Goal: Task Accomplishment & Management: Manage account settings

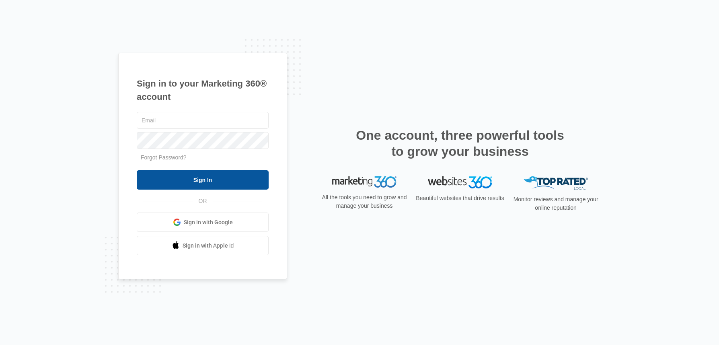
type input "[PERSON_NAME][EMAIL_ADDRESS][DOMAIN_NAME]"
click at [198, 181] on input "Sign In" at bounding box center [203, 179] width 132 height 19
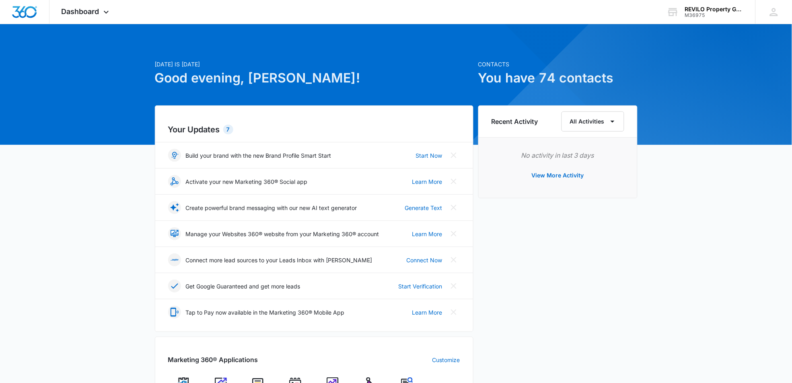
scroll to position [179, 0]
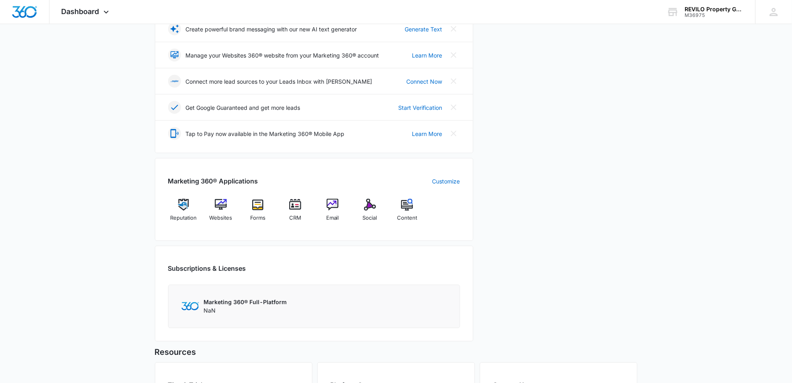
click at [571, 222] on div "Recent Activity All Activities No activity in last 3 days View More Activity" at bounding box center [557, 136] width 159 height 419
click at [109, 225] on div "Today is Tuesday, August 12th Good evening, Andrea! Contacts You have 74 contac…" at bounding box center [396, 175] width 792 height 639
click at [332, 213] on div "Email" at bounding box center [332, 213] width 31 height 29
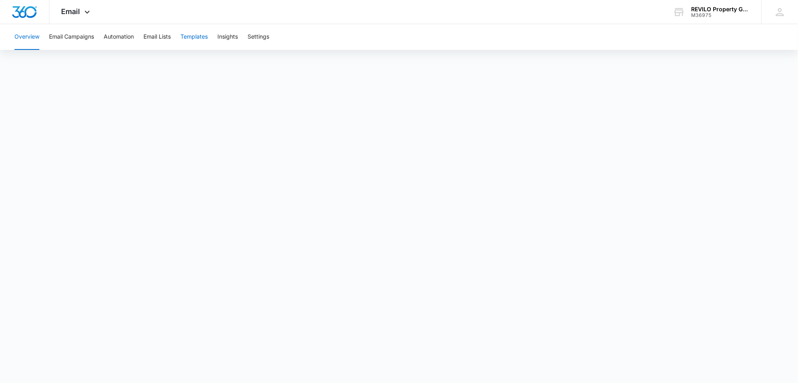
click at [191, 37] on button "Templates" at bounding box center [194, 37] width 27 height 26
click at [154, 37] on button "Email Lists" at bounding box center [157, 37] width 27 height 26
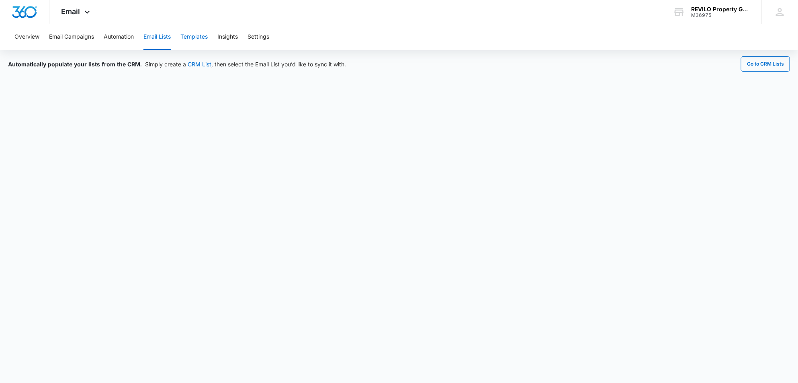
click at [194, 33] on button "Templates" at bounding box center [194, 37] width 27 height 26
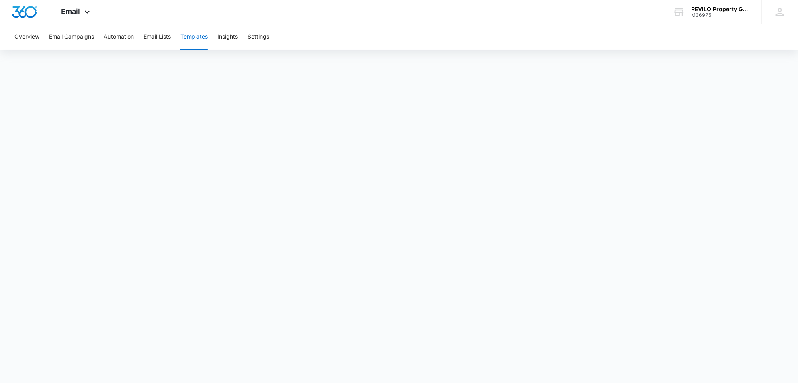
click at [195, 36] on button "Templates" at bounding box center [194, 37] width 27 height 26
click at [27, 12] on img "Dashboard" at bounding box center [25, 12] width 26 height 12
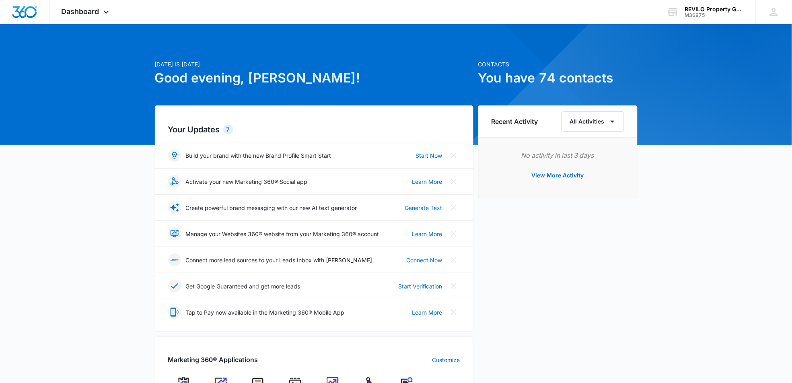
scroll to position [179, 0]
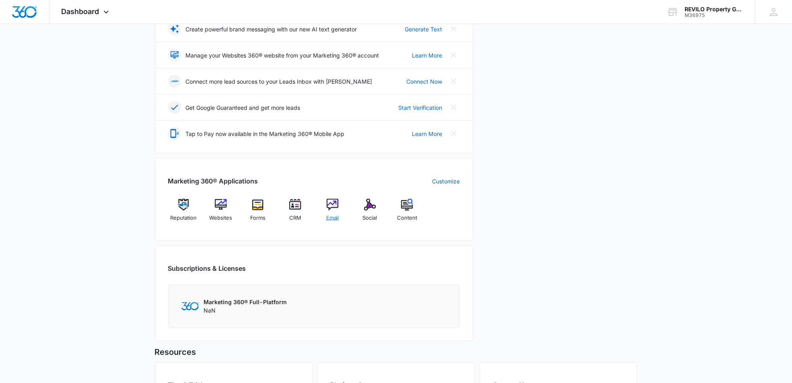
click at [334, 215] on span "Email" at bounding box center [332, 218] width 13 height 8
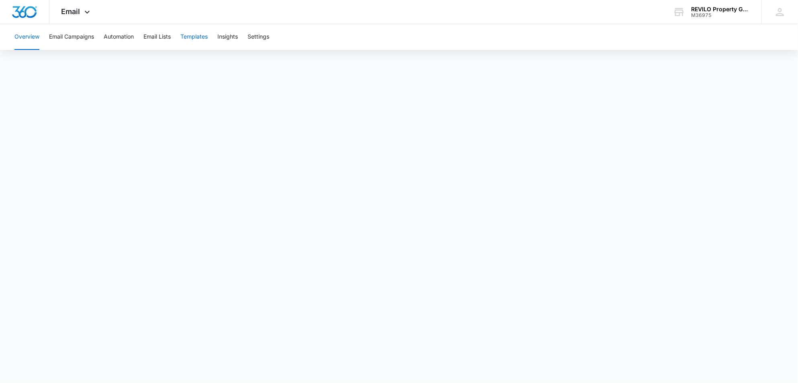
click at [194, 35] on button "Templates" at bounding box center [194, 37] width 27 height 26
click at [30, 9] on img "Dashboard" at bounding box center [25, 12] width 26 height 12
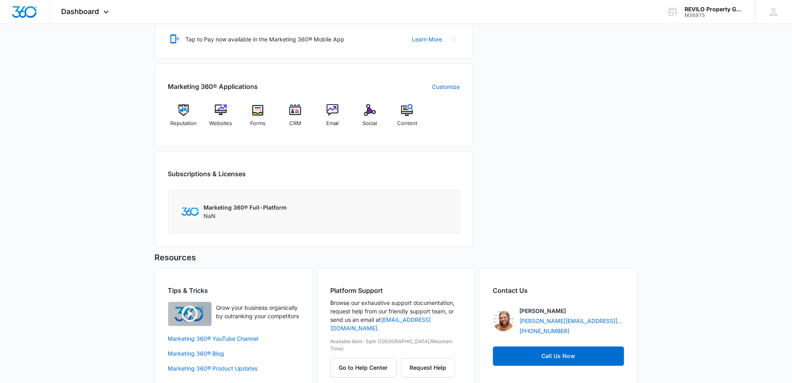
scroll to position [290, 0]
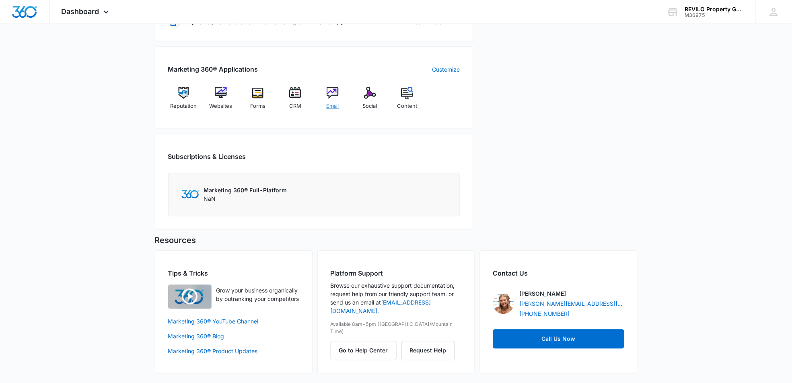
click at [331, 104] on span "Email" at bounding box center [332, 106] width 13 height 8
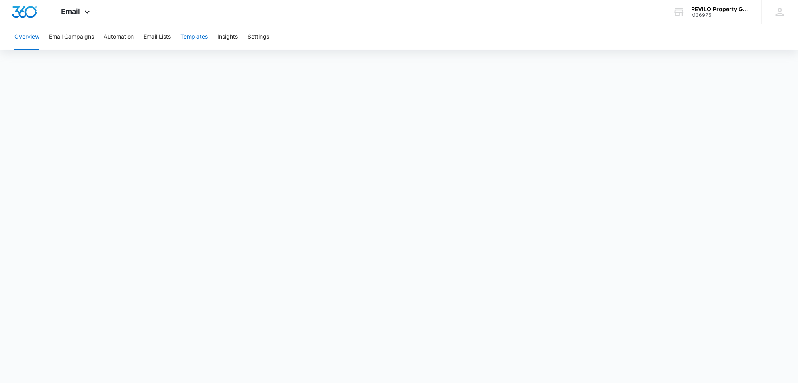
click at [194, 32] on button "Templates" at bounding box center [194, 37] width 27 height 26
click at [193, 35] on button "Templates" at bounding box center [194, 37] width 27 height 26
click at [27, 9] on img "Dashboard" at bounding box center [25, 12] width 26 height 12
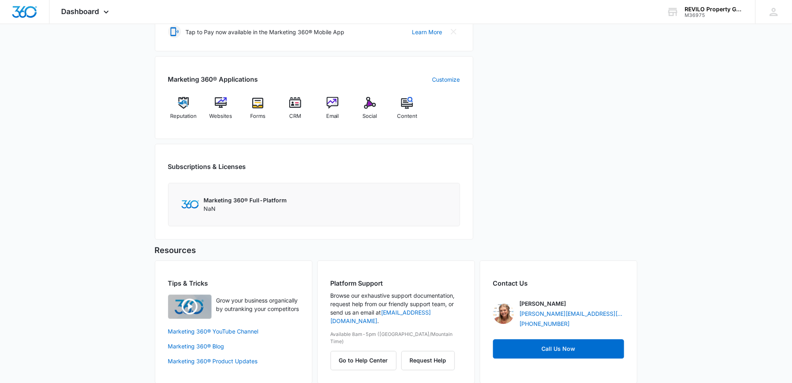
scroll to position [290, 0]
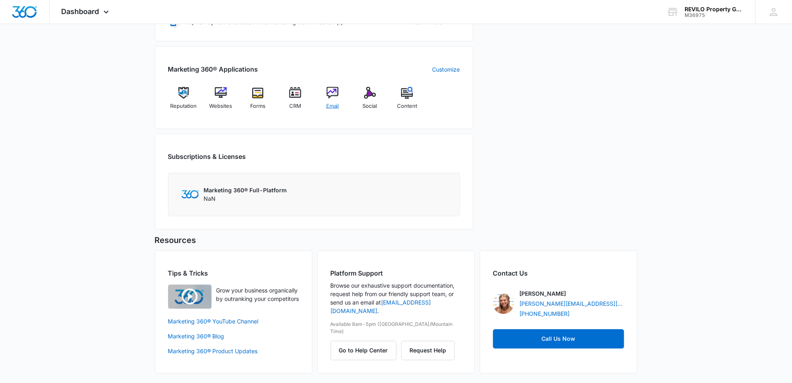
click at [331, 104] on span "Email" at bounding box center [332, 106] width 13 height 8
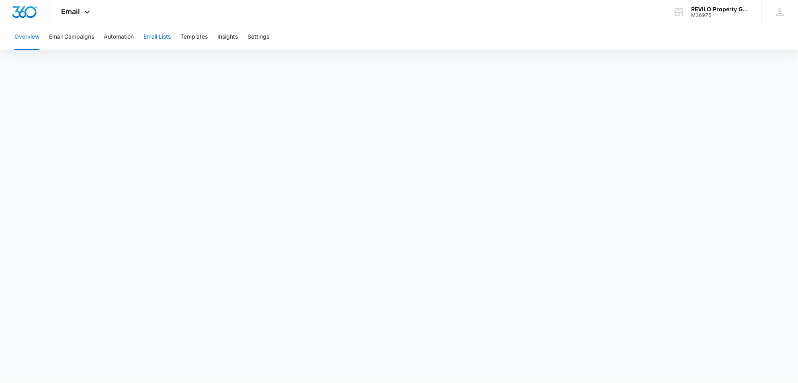
click at [159, 35] on button "Email Lists" at bounding box center [157, 37] width 27 height 26
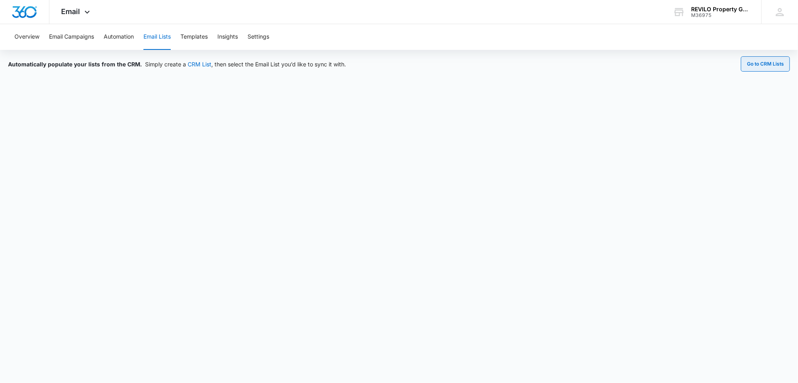
click at [774, 66] on button "Go to CRM Lists" at bounding box center [765, 63] width 49 height 15
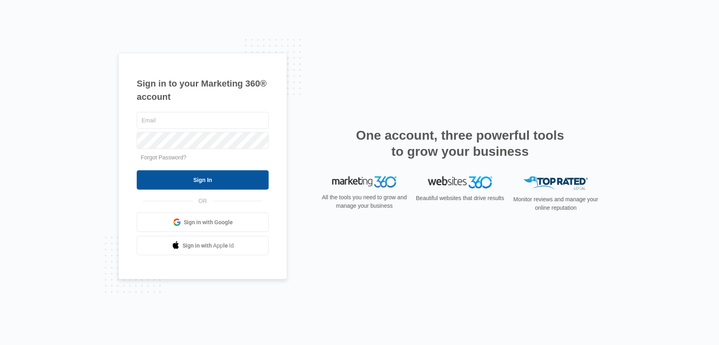
type input "[PERSON_NAME][EMAIL_ADDRESS][DOMAIN_NAME]"
click at [207, 175] on input "Sign In" at bounding box center [203, 179] width 132 height 19
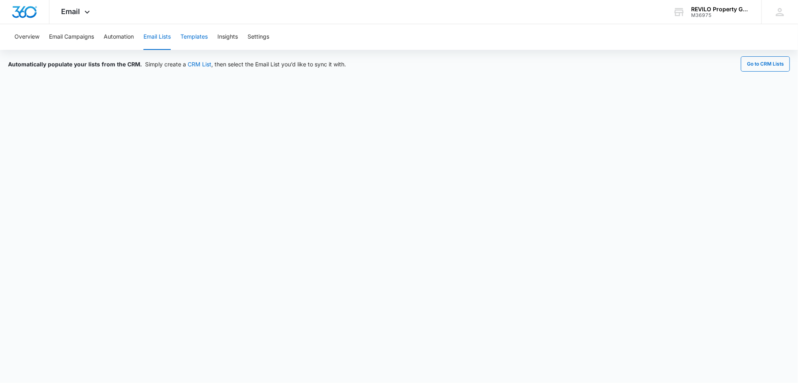
click at [194, 33] on button "Templates" at bounding box center [194, 37] width 27 height 26
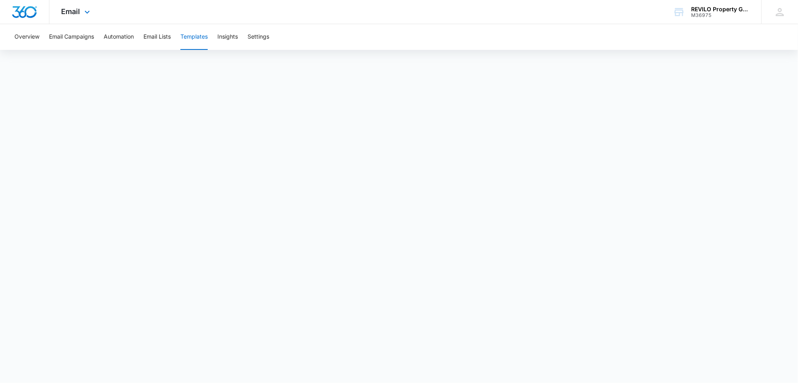
click at [20, 10] on img "Dashboard" at bounding box center [25, 12] width 26 height 12
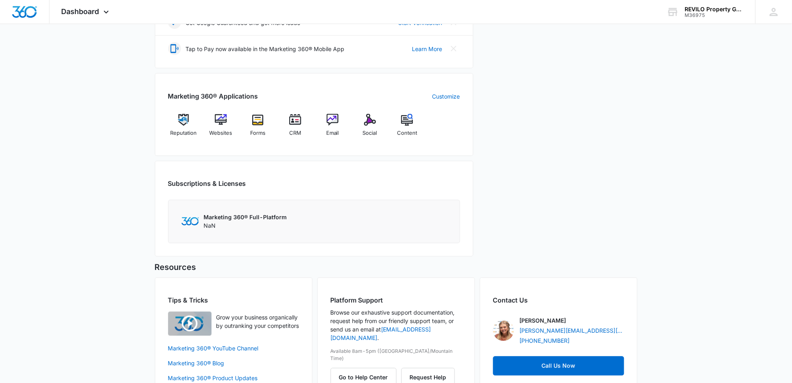
scroll to position [290, 0]
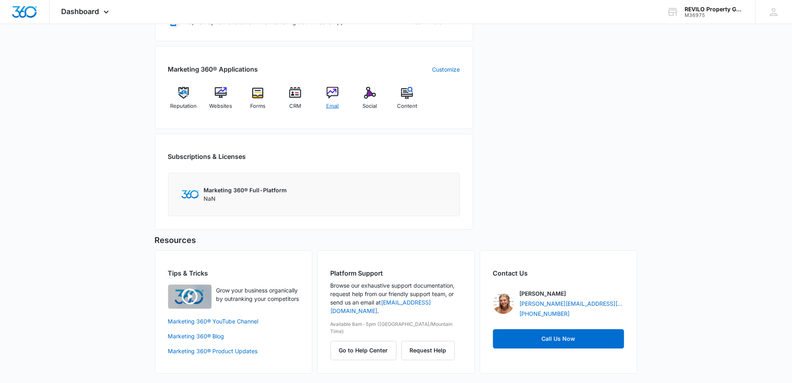
click at [333, 105] on span "Email" at bounding box center [332, 106] width 13 height 8
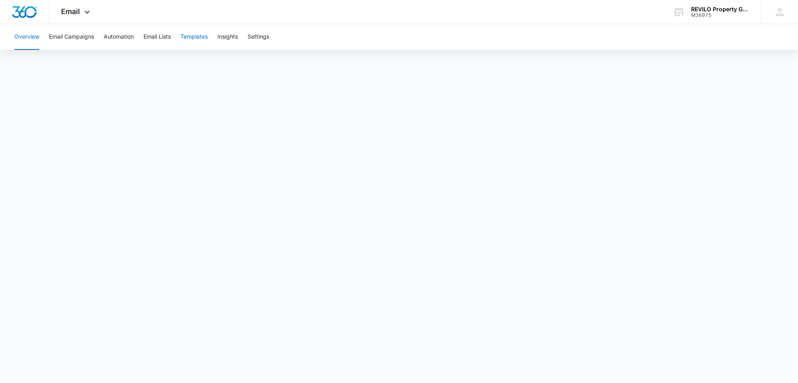
click at [194, 38] on button "Templates" at bounding box center [194, 37] width 27 height 26
click at [30, 11] on img "Dashboard" at bounding box center [25, 12] width 26 height 12
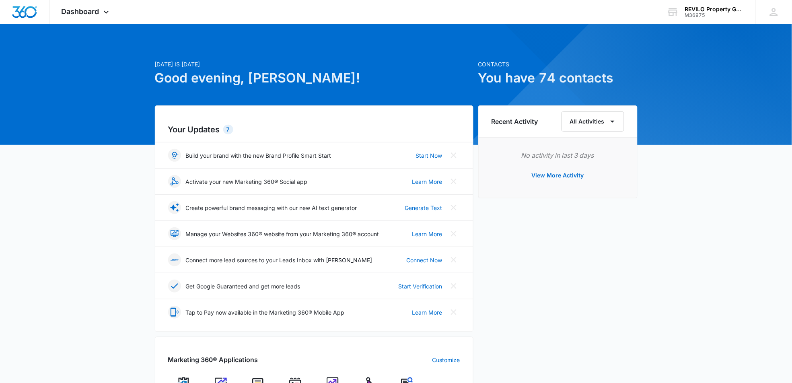
scroll to position [179, 0]
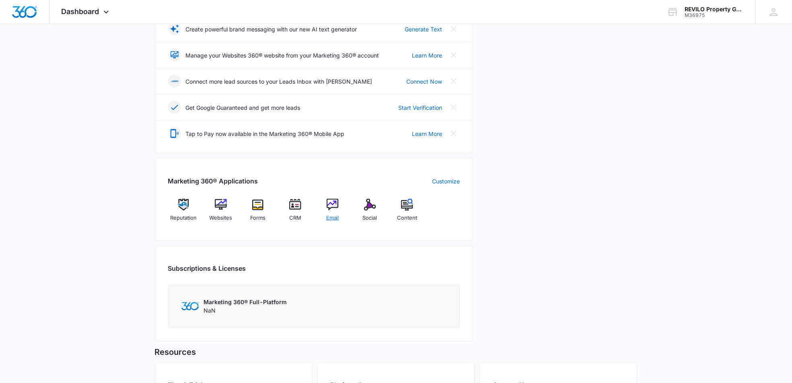
click at [327, 217] on span "Email" at bounding box center [332, 218] width 13 height 8
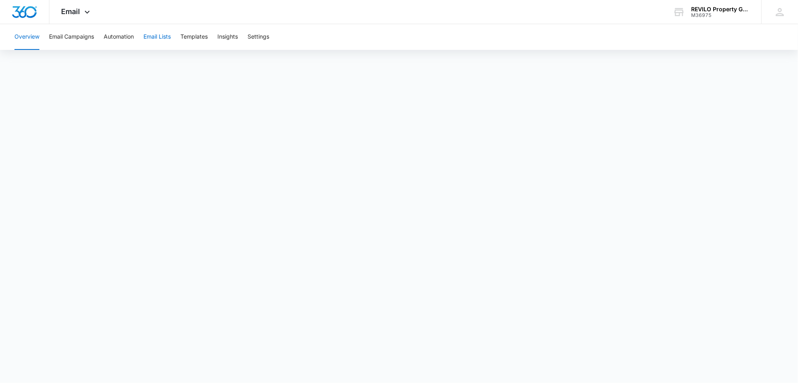
click at [150, 34] on button "Email Lists" at bounding box center [157, 37] width 27 height 26
